Goal: Task Accomplishment & Management: Complete application form

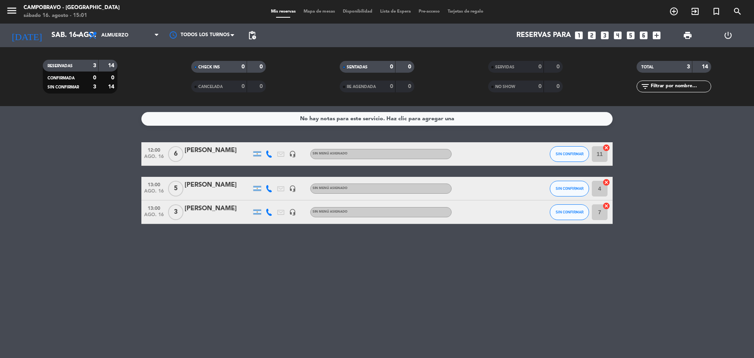
click at [604, 38] on icon "looks_3" at bounding box center [605, 35] width 10 height 10
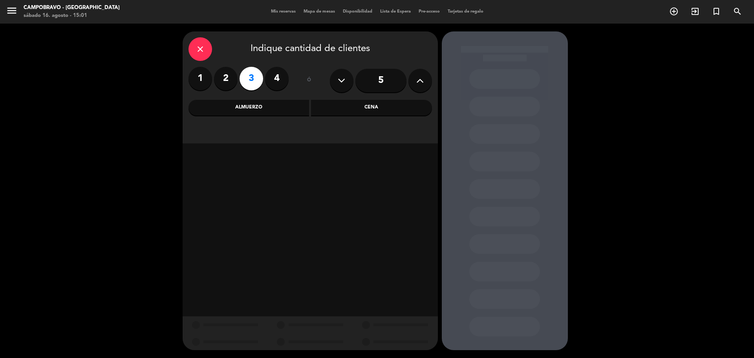
click at [272, 110] on div "Almuerzo" at bounding box center [249, 108] width 121 height 16
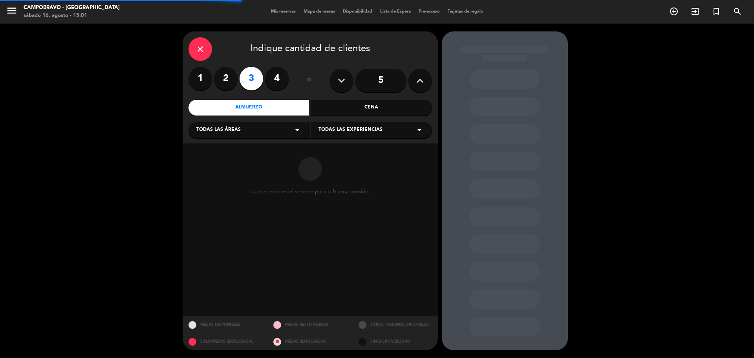
click at [256, 140] on div "close Indique cantidad de clientes 1 2 3 4 ó 5 Almuerzo Cena Todas las áreas ar…" at bounding box center [310, 87] width 255 height 112
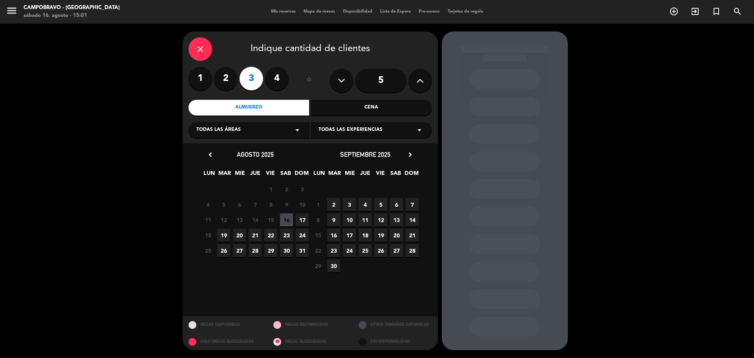
click at [259, 132] on div "Todas las áreas arrow_drop_down" at bounding box center [249, 130] width 121 height 16
click at [214, 147] on div "ADENTRO" at bounding box center [249, 150] width 106 height 8
click at [308, 221] on span "17" at bounding box center [302, 219] width 13 height 13
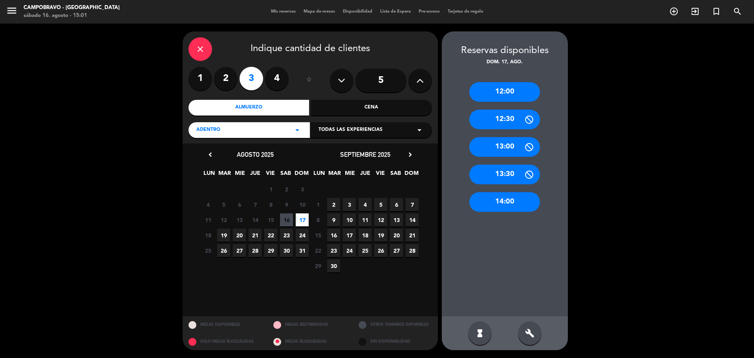
drag, startPoint x: 525, startPoint y: 198, endPoint x: 388, endPoint y: 138, distance: 149.5
click at [524, 198] on div "14:00" at bounding box center [504, 202] width 71 height 20
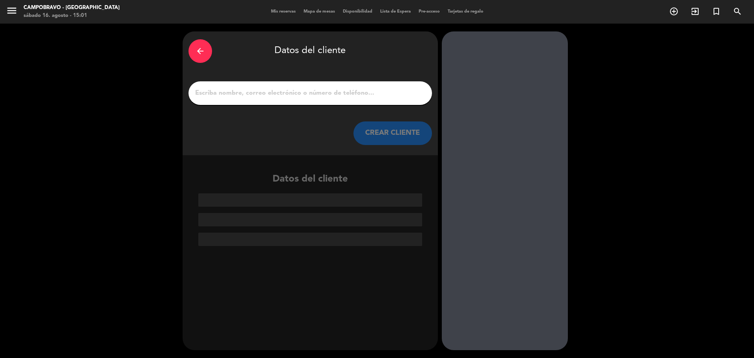
click at [343, 97] on input "1" at bounding box center [310, 93] width 232 height 11
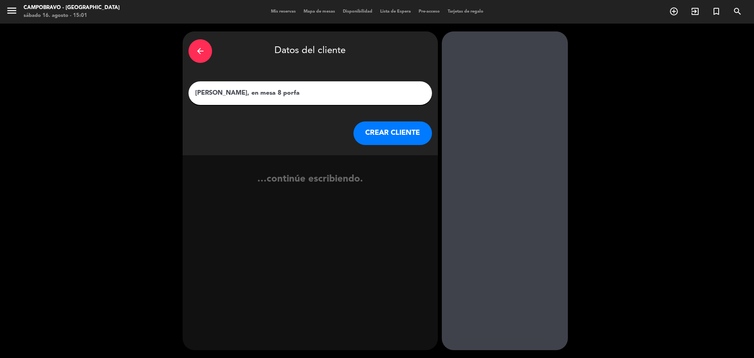
type input "[PERSON_NAME], en mesa 8 porfa"
click at [371, 129] on button "CREAR CLIENTE" at bounding box center [393, 133] width 79 height 24
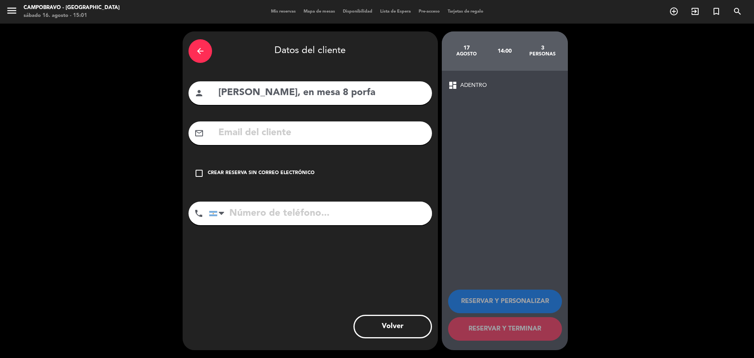
click at [202, 168] on div "check_box_outline_blank Crear reserva sin correo electrónico" at bounding box center [311, 173] width 244 height 24
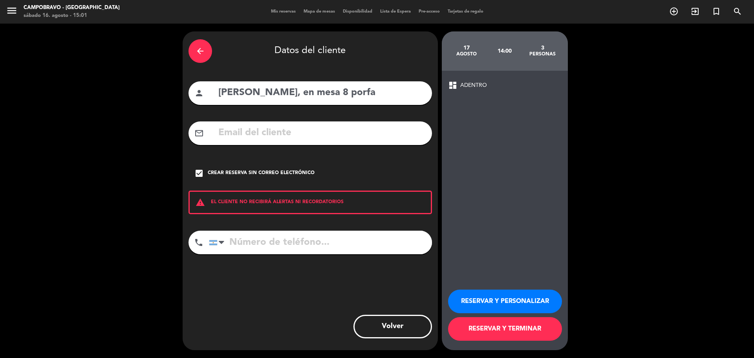
click at [274, 246] on input "tel" at bounding box center [320, 243] width 223 height 24
paste input "[PHONE_NUMBER]"
type input "[PHONE_NUMBER]"
click at [514, 329] on button "RESERVAR Y TERMINAR" at bounding box center [505, 329] width 114 height 24
